Goal: Information Seeking & Learning: Learn about a topic

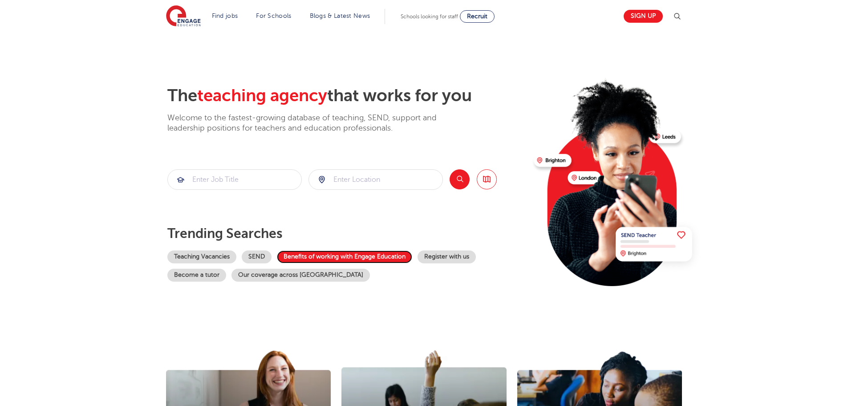
click at [391, 258] on link "Benefits of working with Engage Education" at bounding box center [344, 256] width 135 height 13
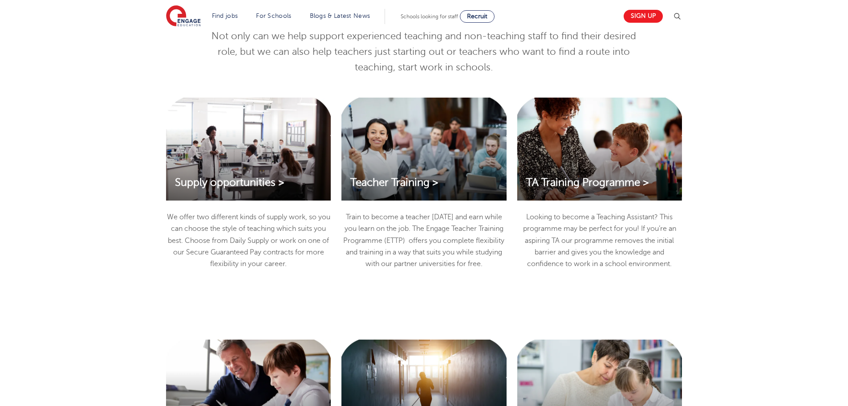
scroll to position [891, 0]
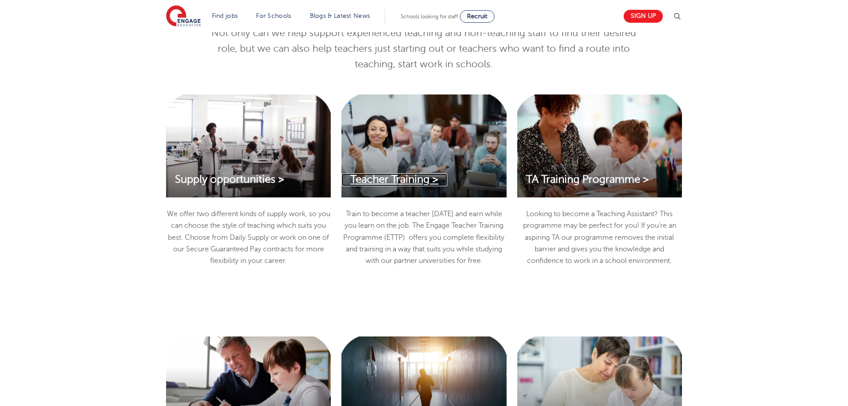
click at [419, 185] on span "Teacher Training >" at bounding box center [394, 179] width 88 height 12
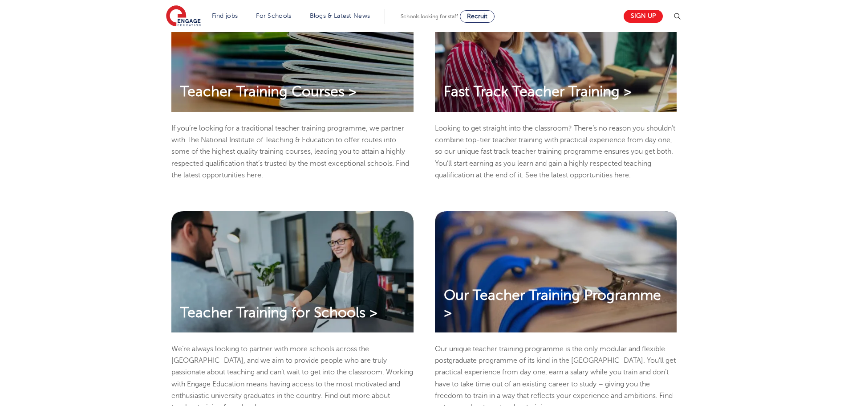
scroll to position [267, 0]
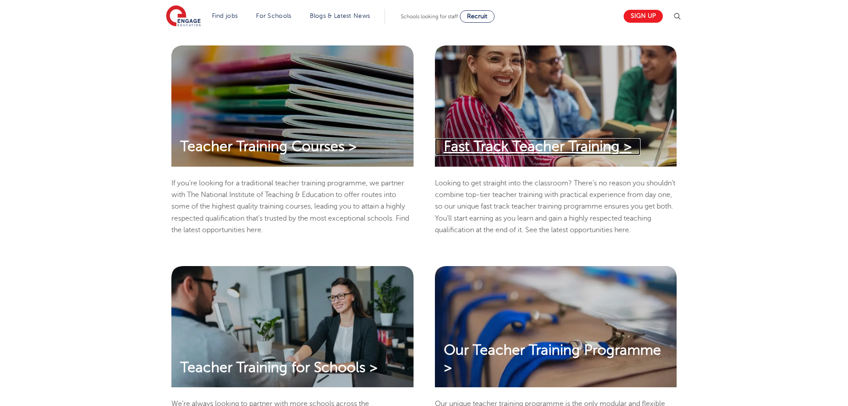
click at [455, 150] on span "Fast Track Teacher Training >" at bounding box center [538, 146] width 188 height 16
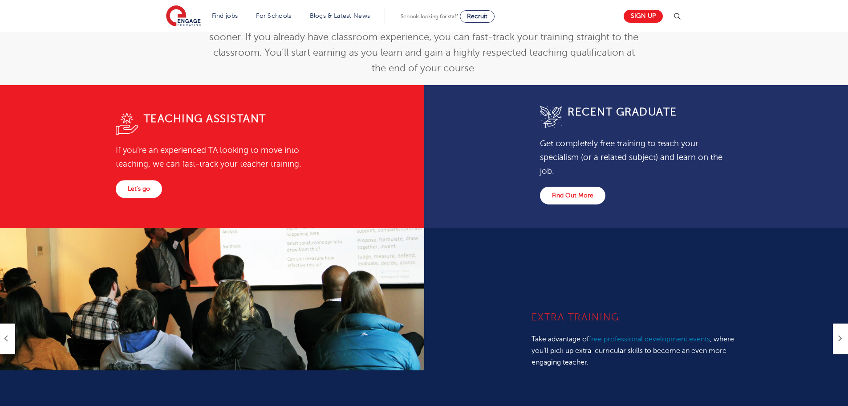
scroll to position [445, 0]
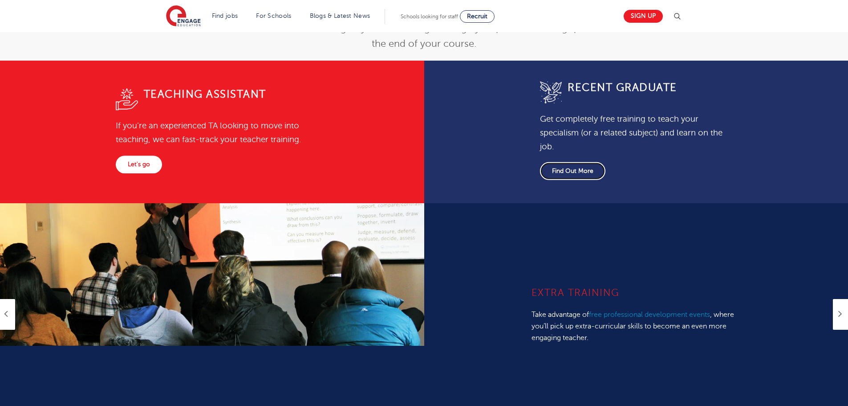
click at [606, 179] on link "Find Out More" at bounding box center [572, 171] width 65 height 18
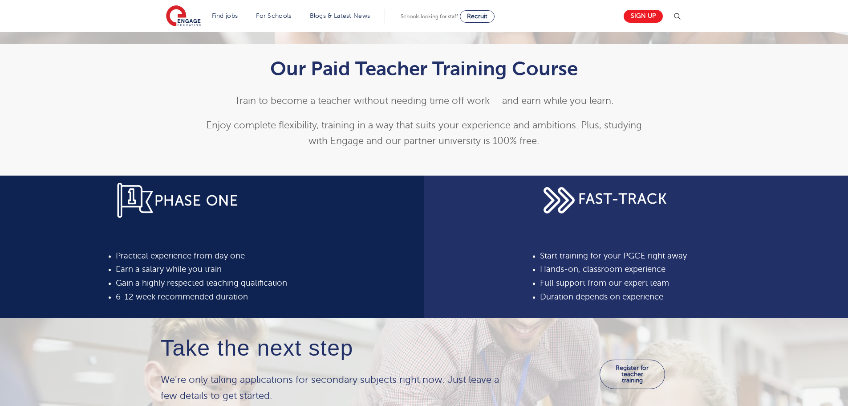
scroll to position [267, 0]
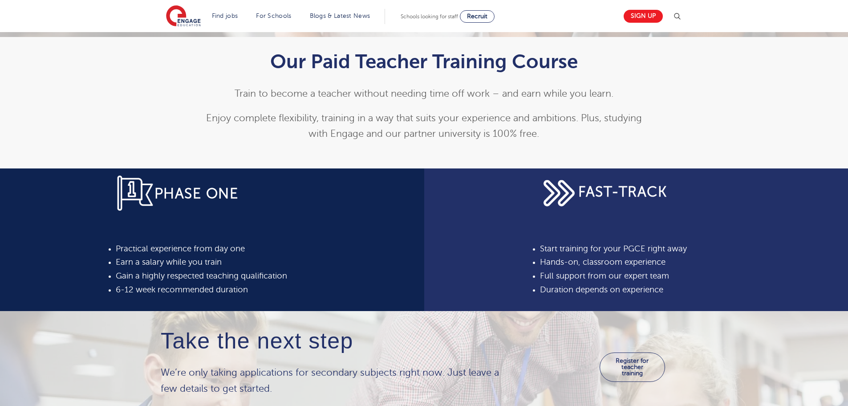
click at [578, 204] on img at bounding box center [559, 193] width 38 height 38
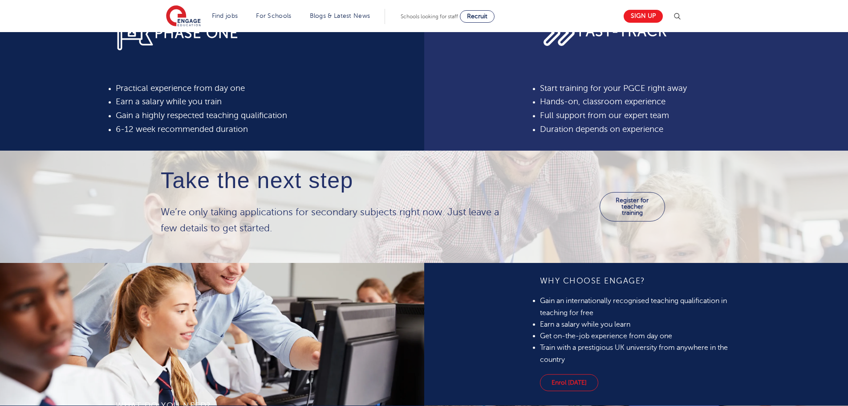
scroll to position [312, 0]
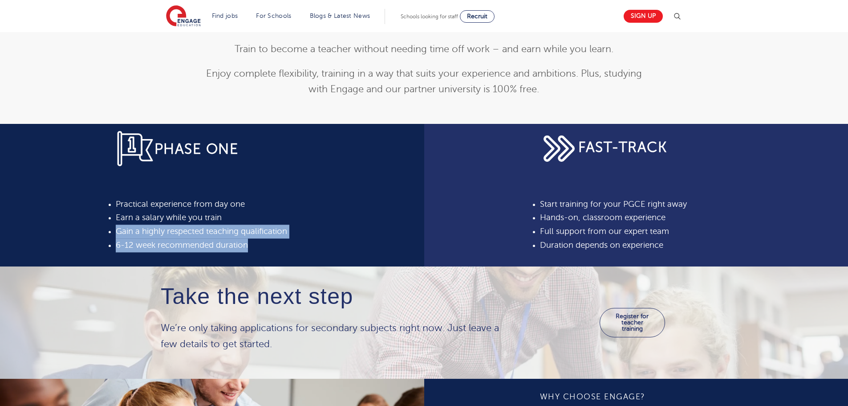
drag, startPoint x: 349, startPoint y: 265, endPoint x: 209, endPoint y: 257, distance: 140.0
click at [209, 257] on div "PHASE ONE Practical experience from day one Earn a salary while you train Gain …" at bounding box center [211, 195] width 209 height 180
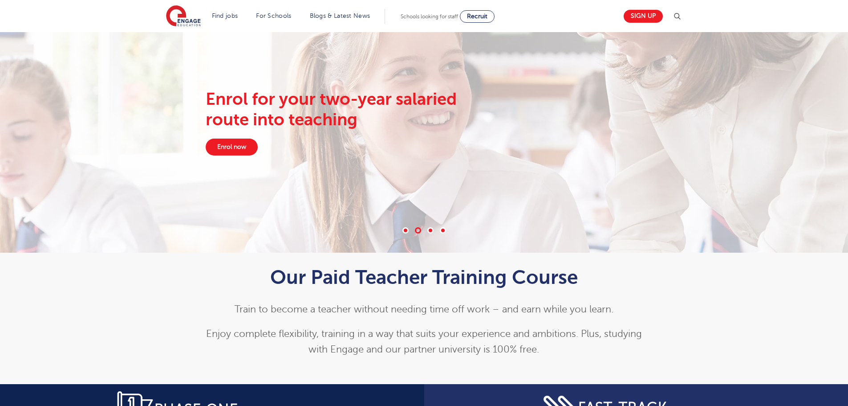
scroll to position [0, 0]
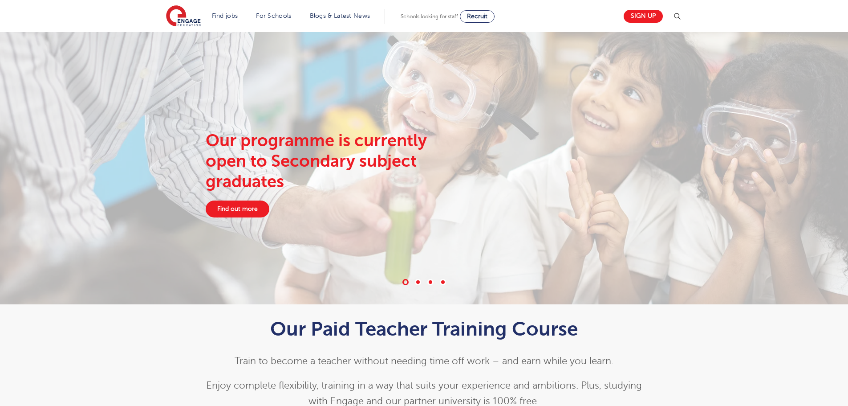
click at [429, 282] on span at bounding box center [430, 282] width 6 height 6
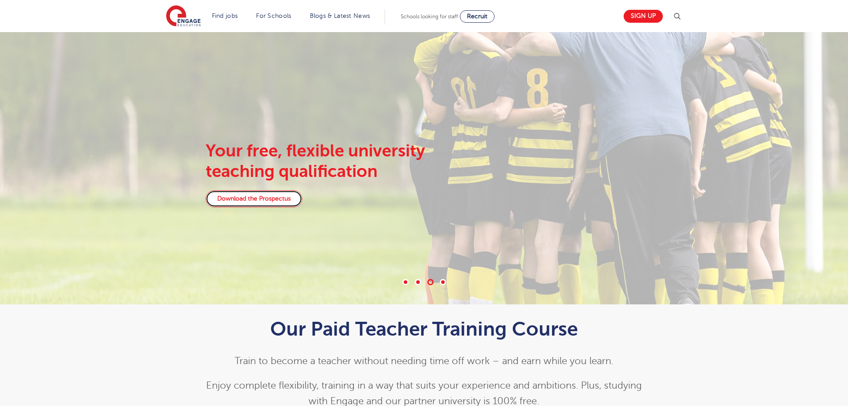
click at [290, 204] on link "Download the Prospectus" at bounding box center [254, 198] width 97 height 17
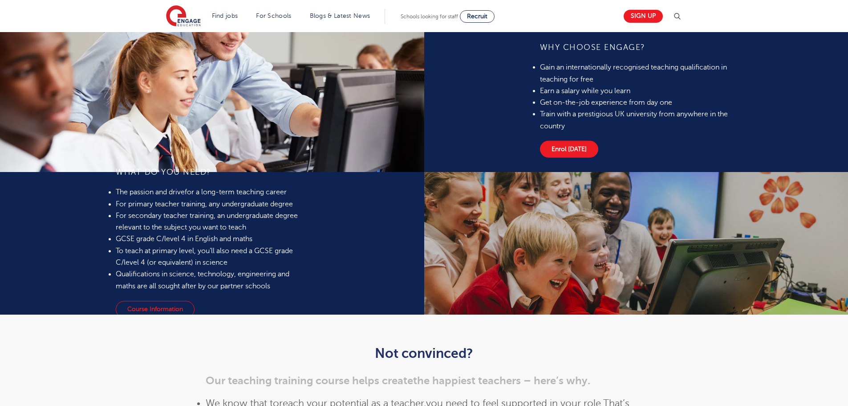
scroll to position [757, 0]
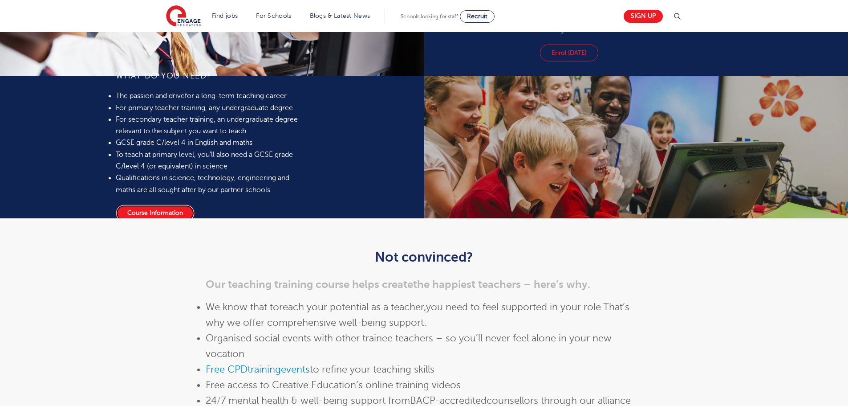
click at [195, 221] on link "Course Information" at bounding box center [155, 212] width 79 height 17
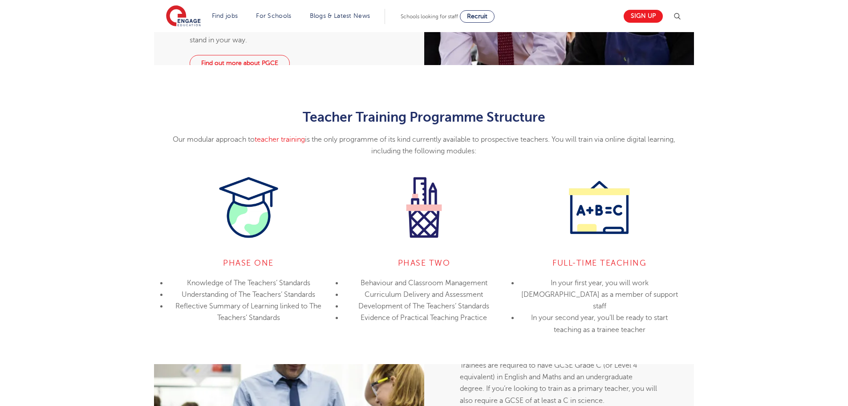
scroll to position [623, 0]
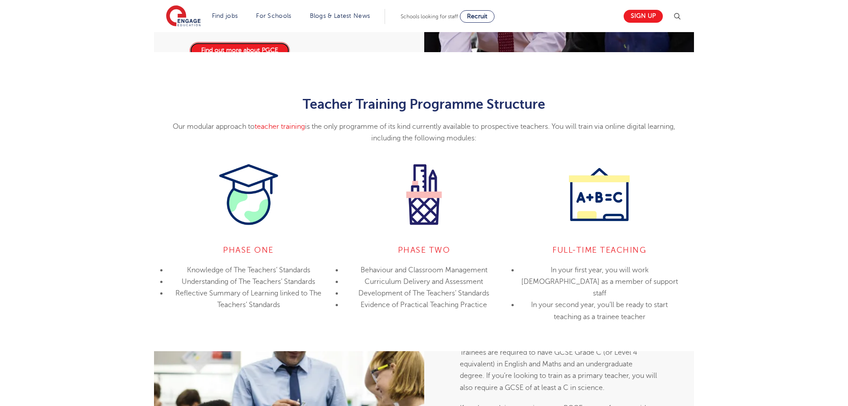
click at [261, 59] on link "Find out more about PGCE" at bounding box center [240, 50] width 100 height 17
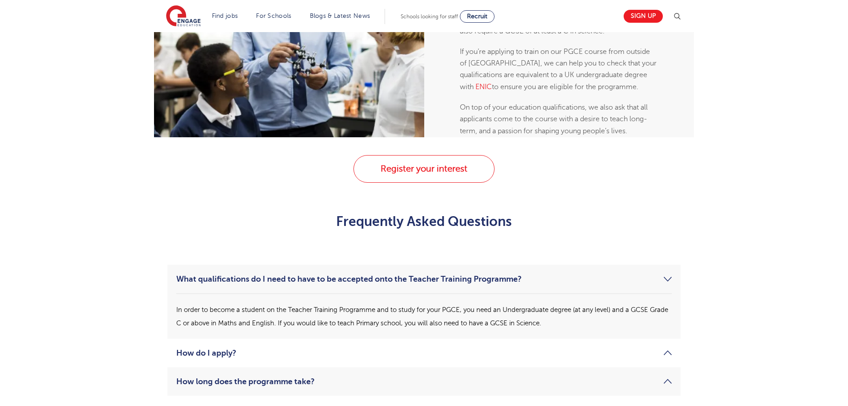
scroll to position [1024, 0]
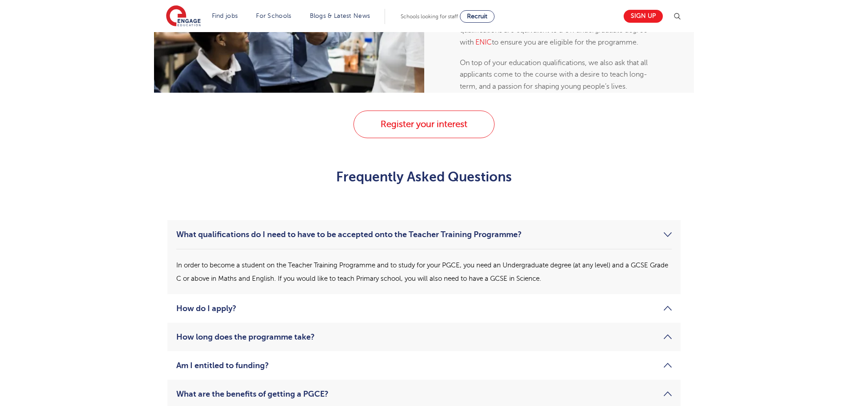
click at [579, 118] on link "Find out more" at bounding box center [604, 110] width 64 height 17
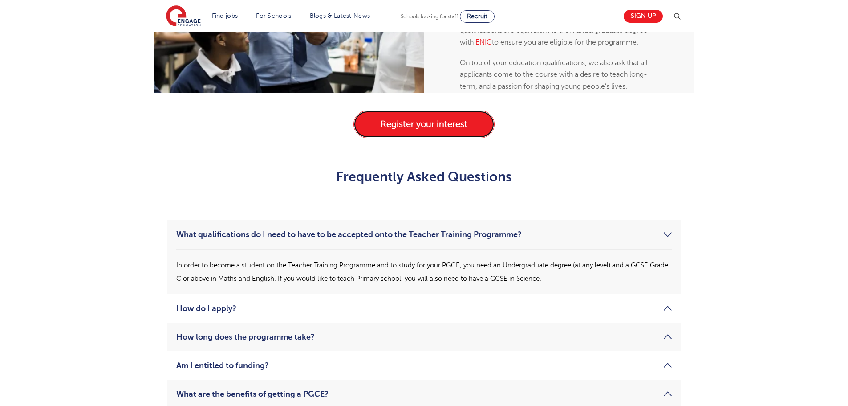
click at [465, 138] on link "Register your interest" at bounding box center [424, 124] width 141 height 28
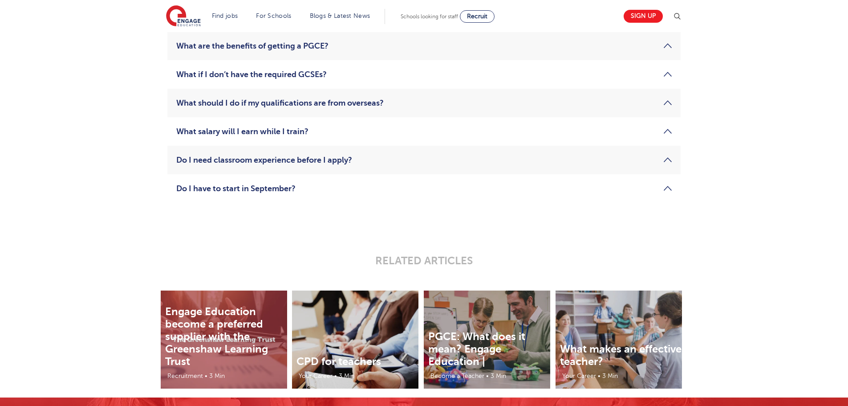
scroll to position [1380, 0]
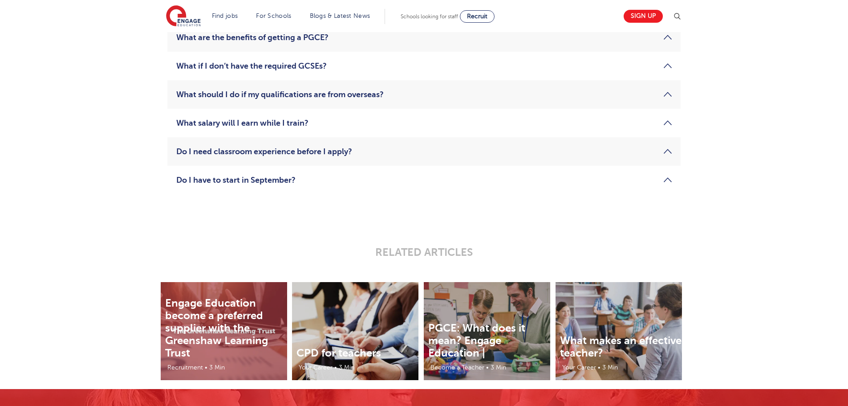
click at [260, 14] on link "Am I entitled to funding?" at bounding box center [424, 9] width 496 height 11
click at [218, 43] on link "What are the benefits of getting a PGCE?" at bounding box center [424, 37] width 496 height 11
click at [228, 100] on link "What should I do if my qualifications are from overseas?" at bounding box center [424, 94] width 496 height 11
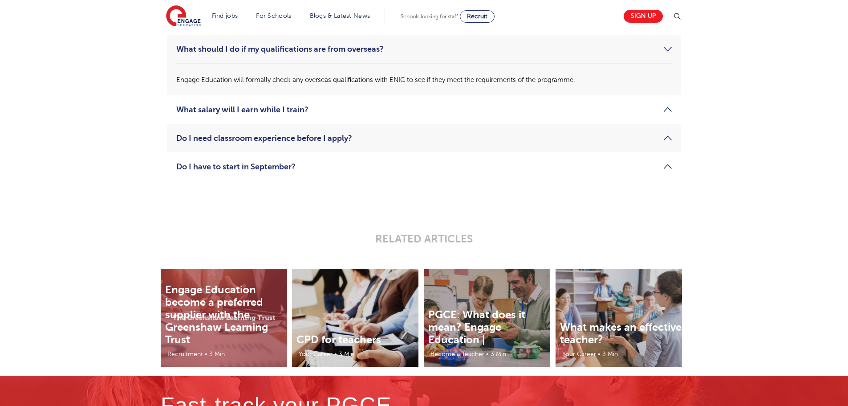
drag, startPoint x: 228, startPoint y: 268, endPoint x: 118, endPoint y: 235, distance: 115.1
click at [416, 115] on link "What salary will I earn while I train?" at bounding box center [424, 109] width 496 height 11
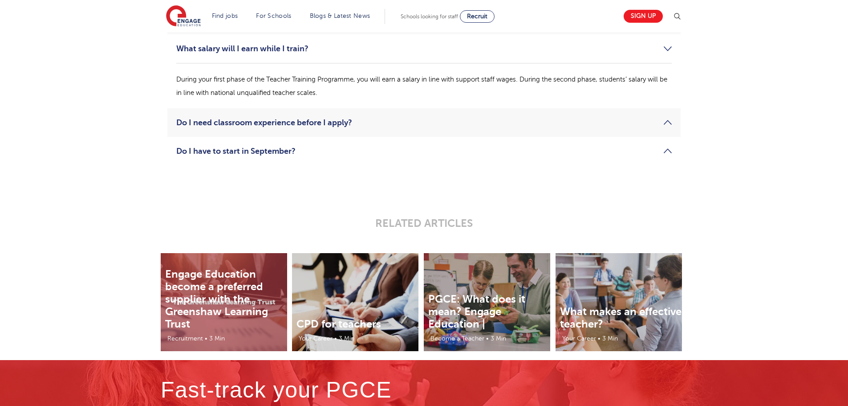
scroll to position [1425, 0]
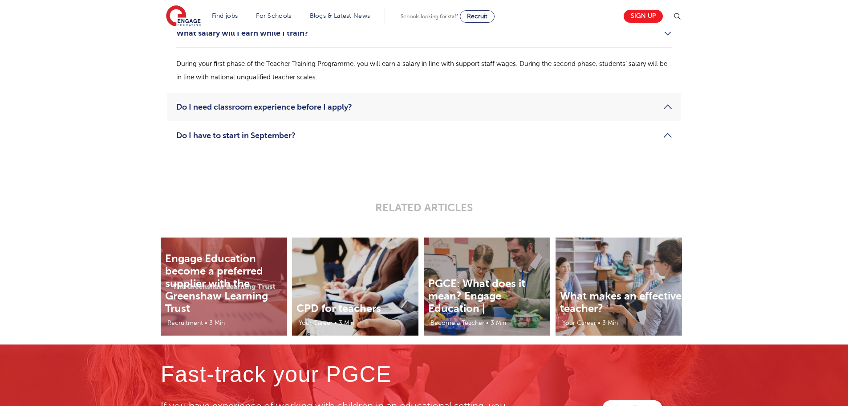
click at [389, 141] on link "Do I have to start in September?" at bounding box center [424, 135] width 496 height 11
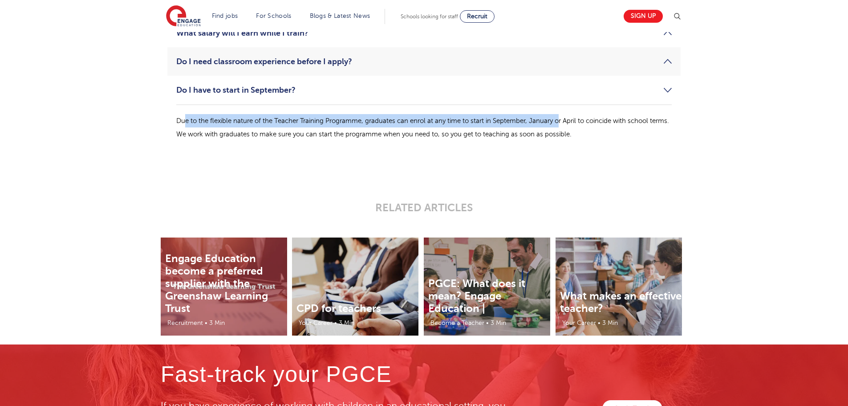
drag, startPoint x: 186, startPoint y: 294, endPoint x: 559, endPoint y: 295, distance: 373.6
click at [559, 141] on p "Due to the flexible nature of the Teacher Training Programme, graduates can enr…" at bounding box center [424, 127] width 496 height 27
click at [400, 67] on link "Do I need classroom experience before I apply?" at bounding box center [424, 61] width 496 height 11
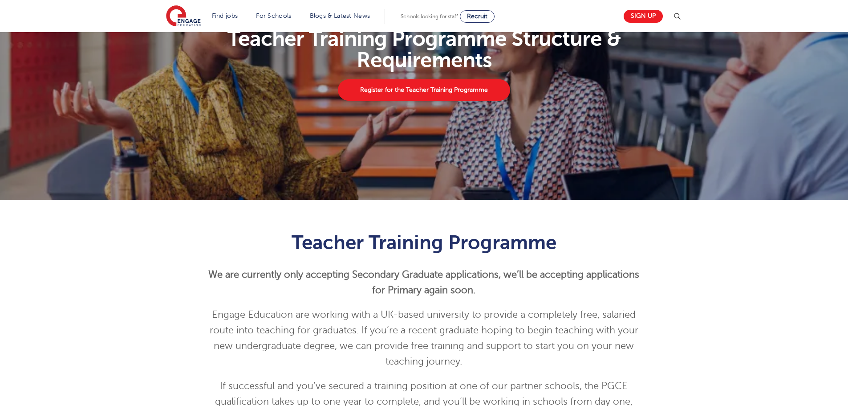
scroll to position [0, 0]
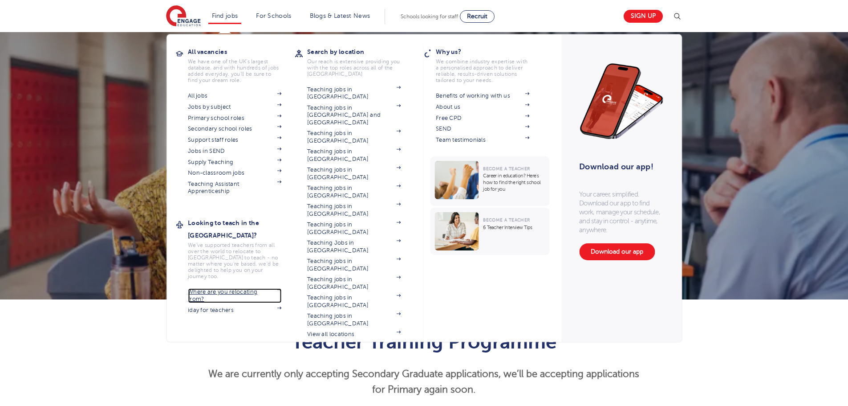
click at [238, 288] on link "Where are you relocating from?" at bounding box center [235, 295] width 94 height 15
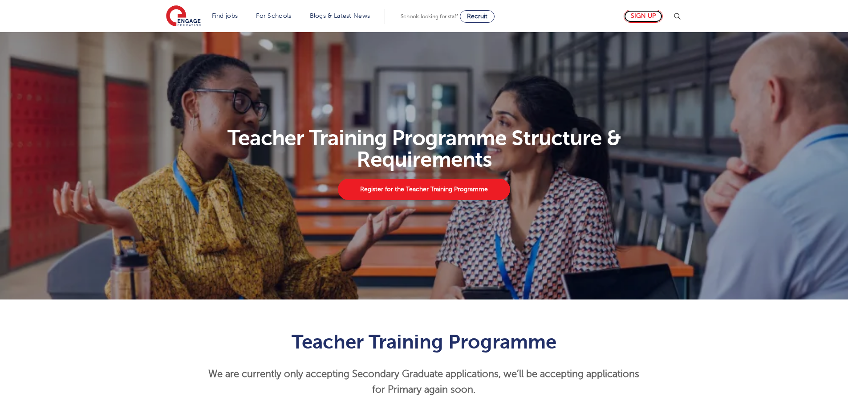
click at [634, 19] on link "Sign up" at bounding box center [643, 16] width 39 height 13
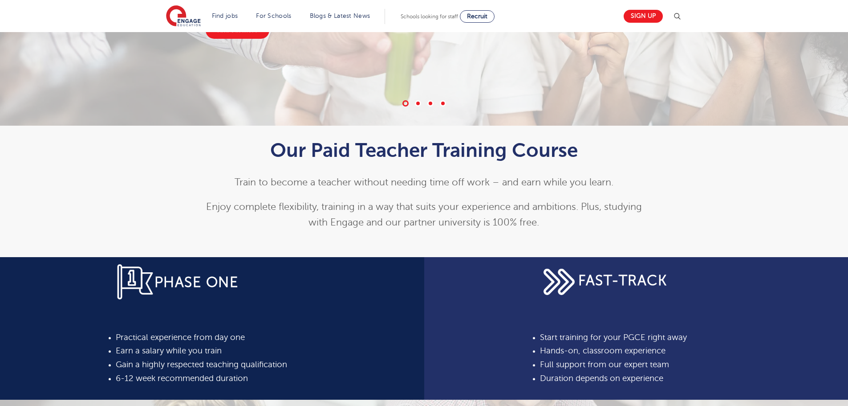
scroll to position [223, 0]
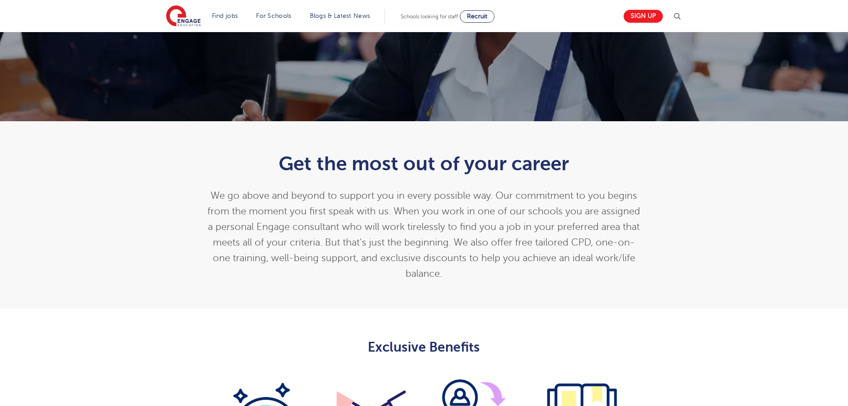
scroll to position [356, 0]
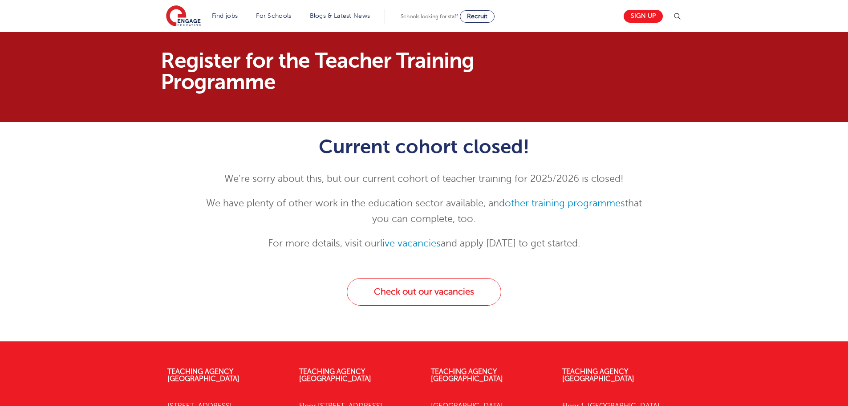
click at [338, 182] on p "We’re sorry about this, but our current cohort of teacher training for 2025/202…" at bounding box center [424, 179] width 437 height 16
click at [545, 205] on link "other training programmes" at bounding box center [565, 203] width 120 height 11
drag, startPoint x: 158, startPoint y: 54, endPoint x: 300, endPoint y: 104, distance: 150.3
click at [300, 104] on section "Register for the Teacher Training Programme" at bounding box center [424, 77] width 848 height 90
click at [409, 248] on link "live vacancies" at bounding box center [410, 243] width 61 height 11
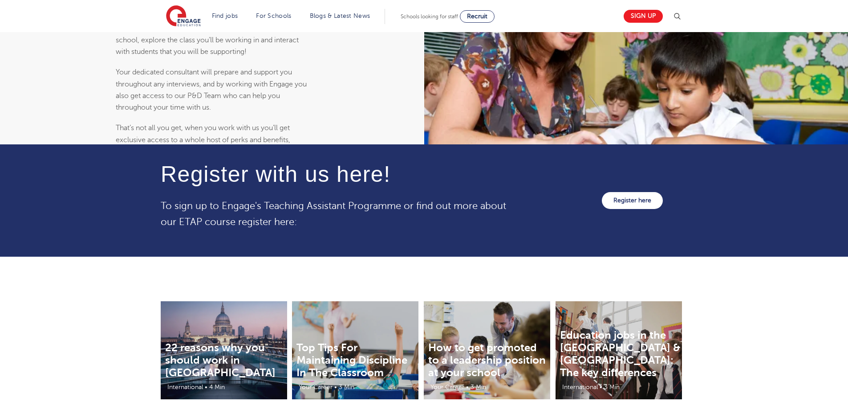
scroll to position [846, 0]
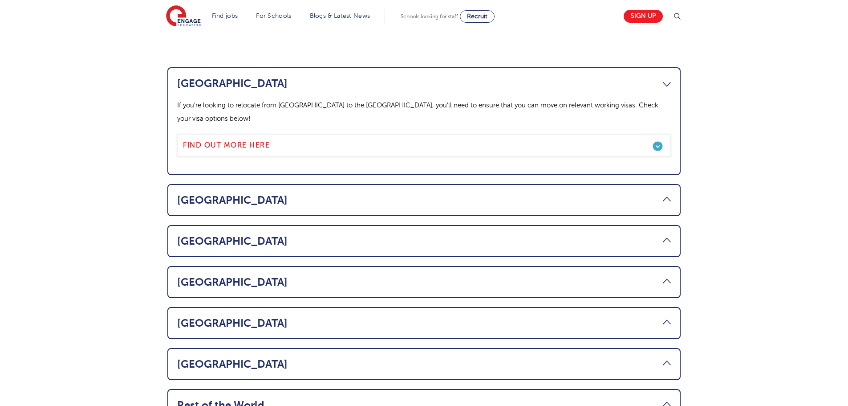
scroll to position [490, 0]
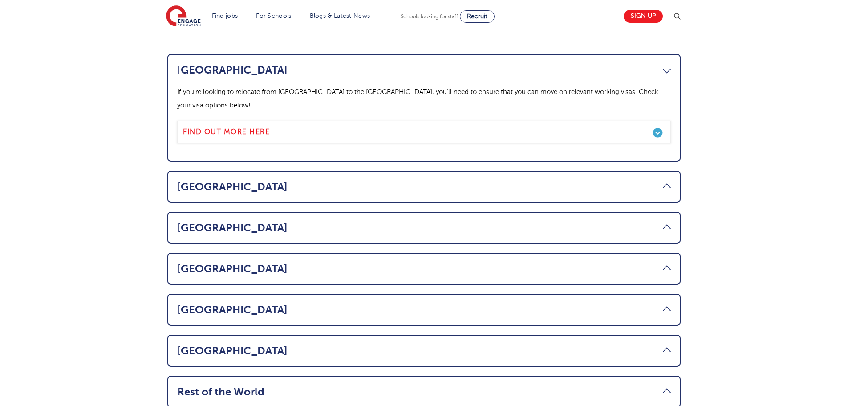
click at [669, 303] on link "UAE" at bounding box center [424, 309] width 494 height 12
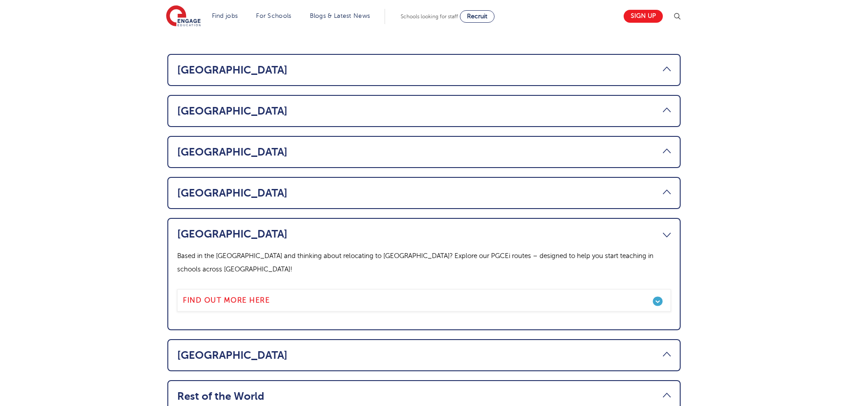
scroll to position [534, 0]
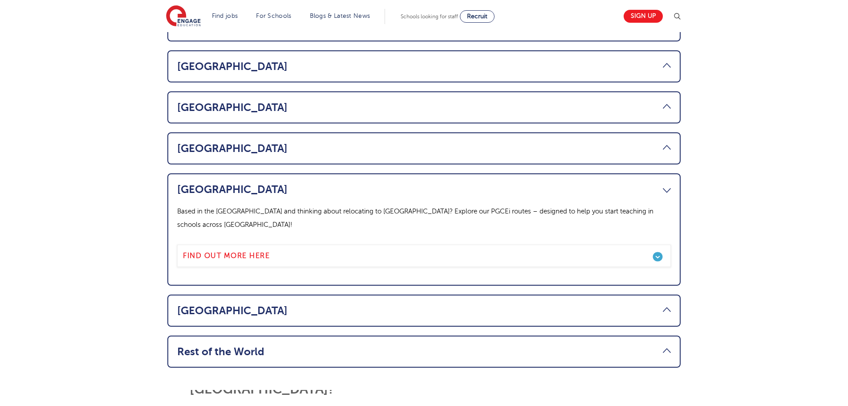
click at [670, 345] on link "Rest of the World" at bounding box center [424, 351] width 494 height 12
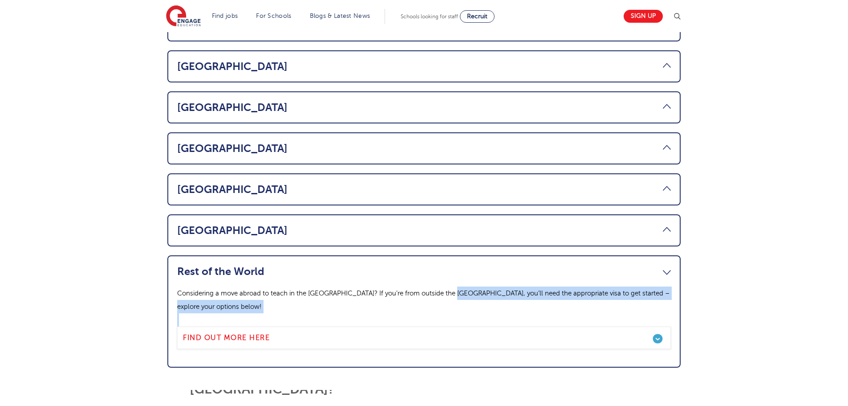
drag, startPoint x: 451, startPoint y: 261, endPoint x: 589, endPoint y: 277, distance: 138.9
click at [589, 286] on div "Considering a move abroad to teach in the UK? If you’re from outside the UK, yo…" at bounding box center [424, 317] width 494 height 62
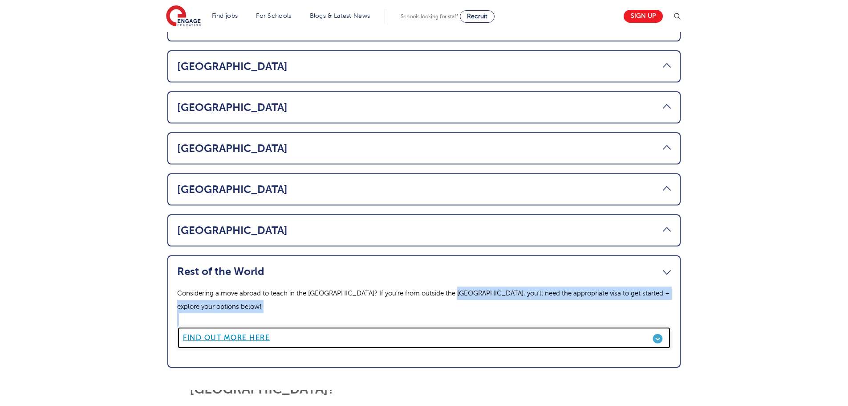
click at [209, 334] on b "Find out more here" at bounding box center [226, 338] width 87 height 8
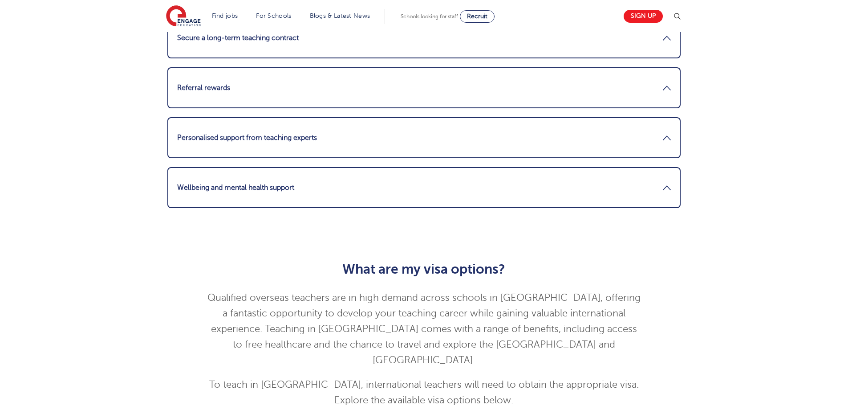
scroll to position [1247, 0]
click at [658, 48] on link "Secure a long-term teaching contract" at bounding box center [424, 36] width 494 height 21
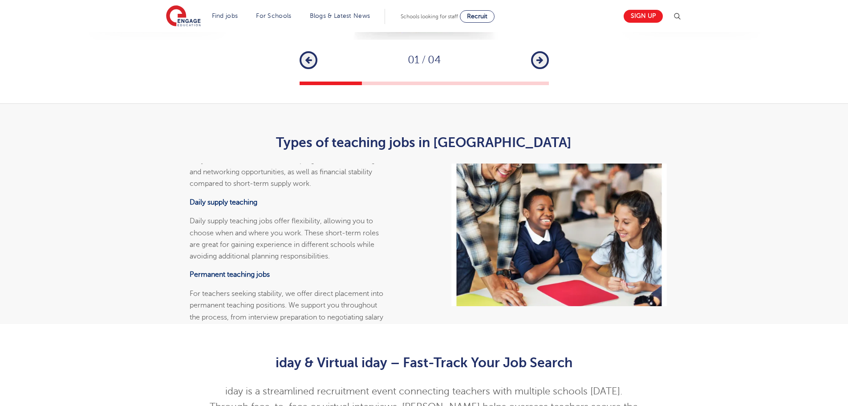
scroll to position [1781, 0]
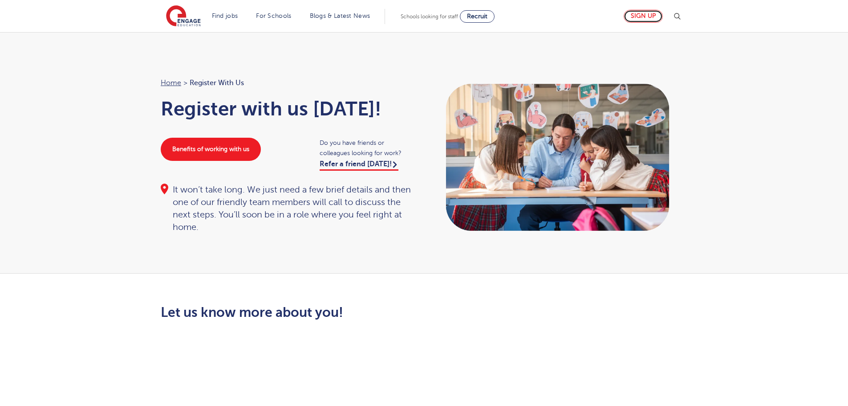
click at [632, 17] on link "Sign up" at bounding box center [643, 16] width 39 height 13
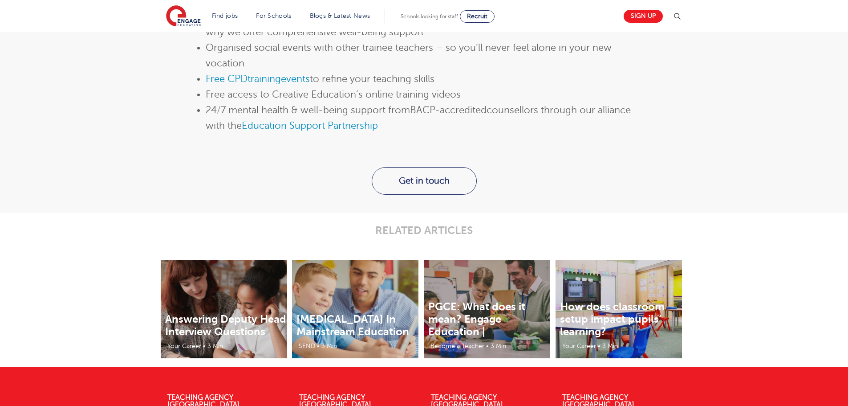
scroll to position [1069, 0]
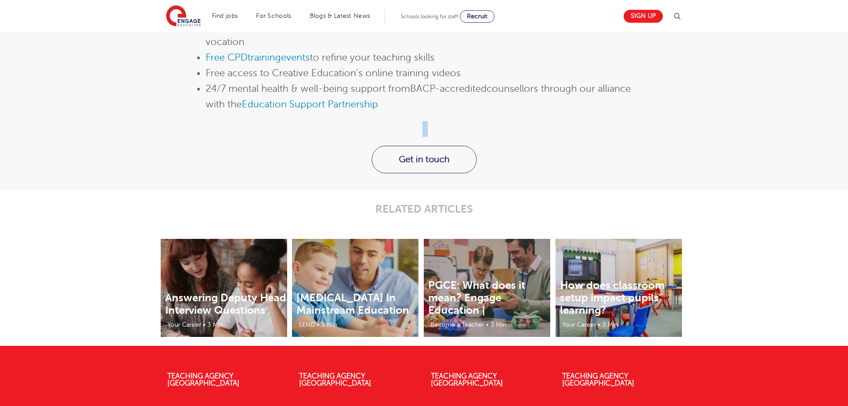
drag, startPoint x: 200, startPoint y: 248, endPoint x: 298, endPoint y: 321, distance: 122.4
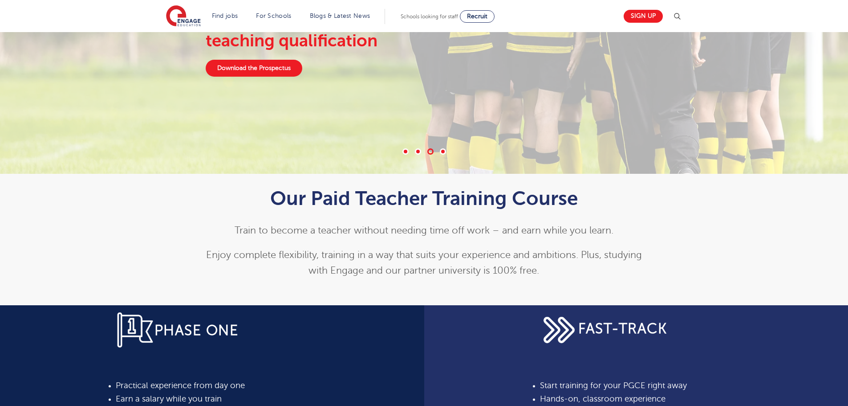
scroll to position [0, 0]
